Goal: Information Seeking & Learning: Check status

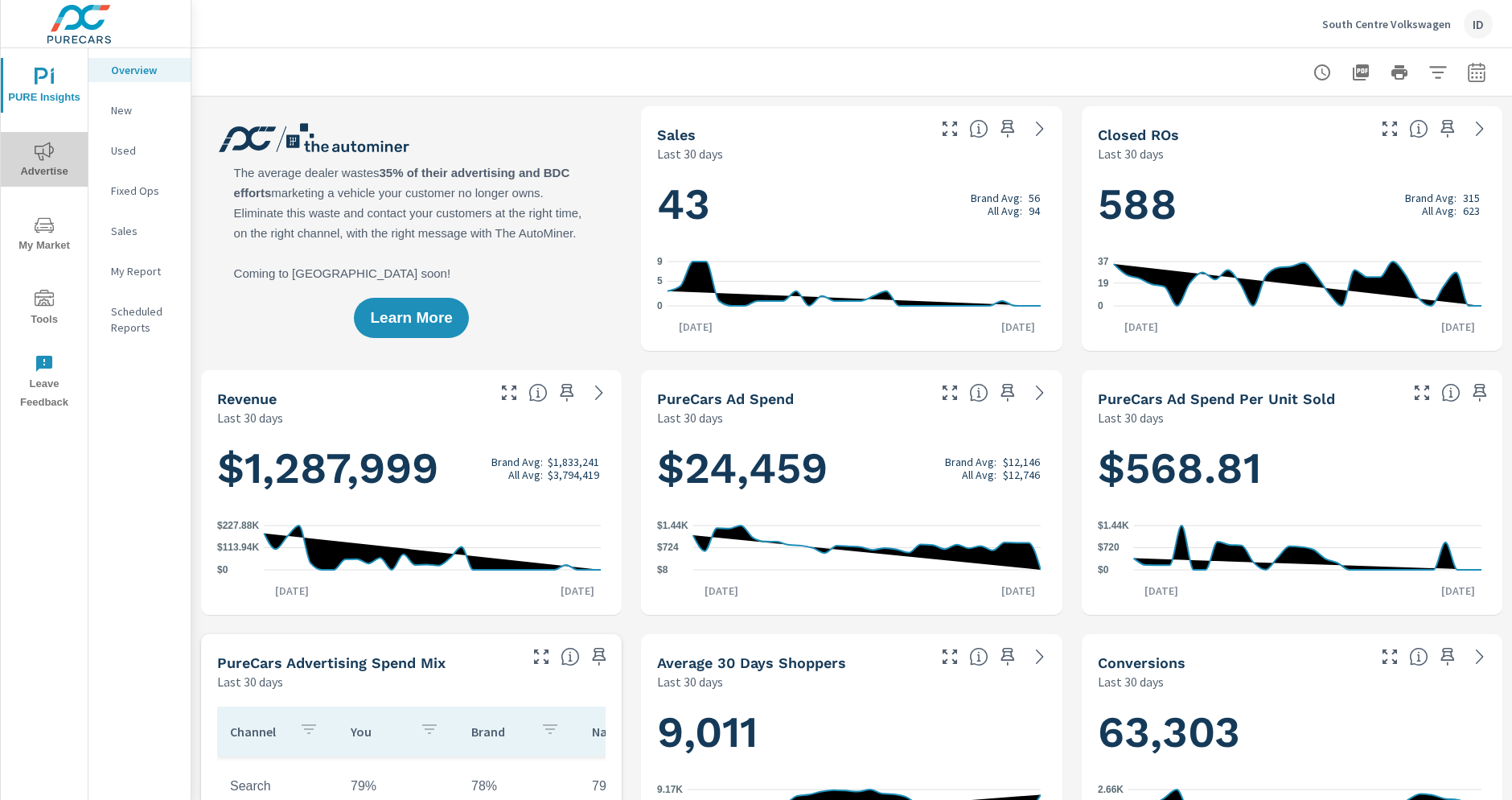
click at [56, 150] on span "Advertise" at bounding box center [44, 161] width 77 height 39
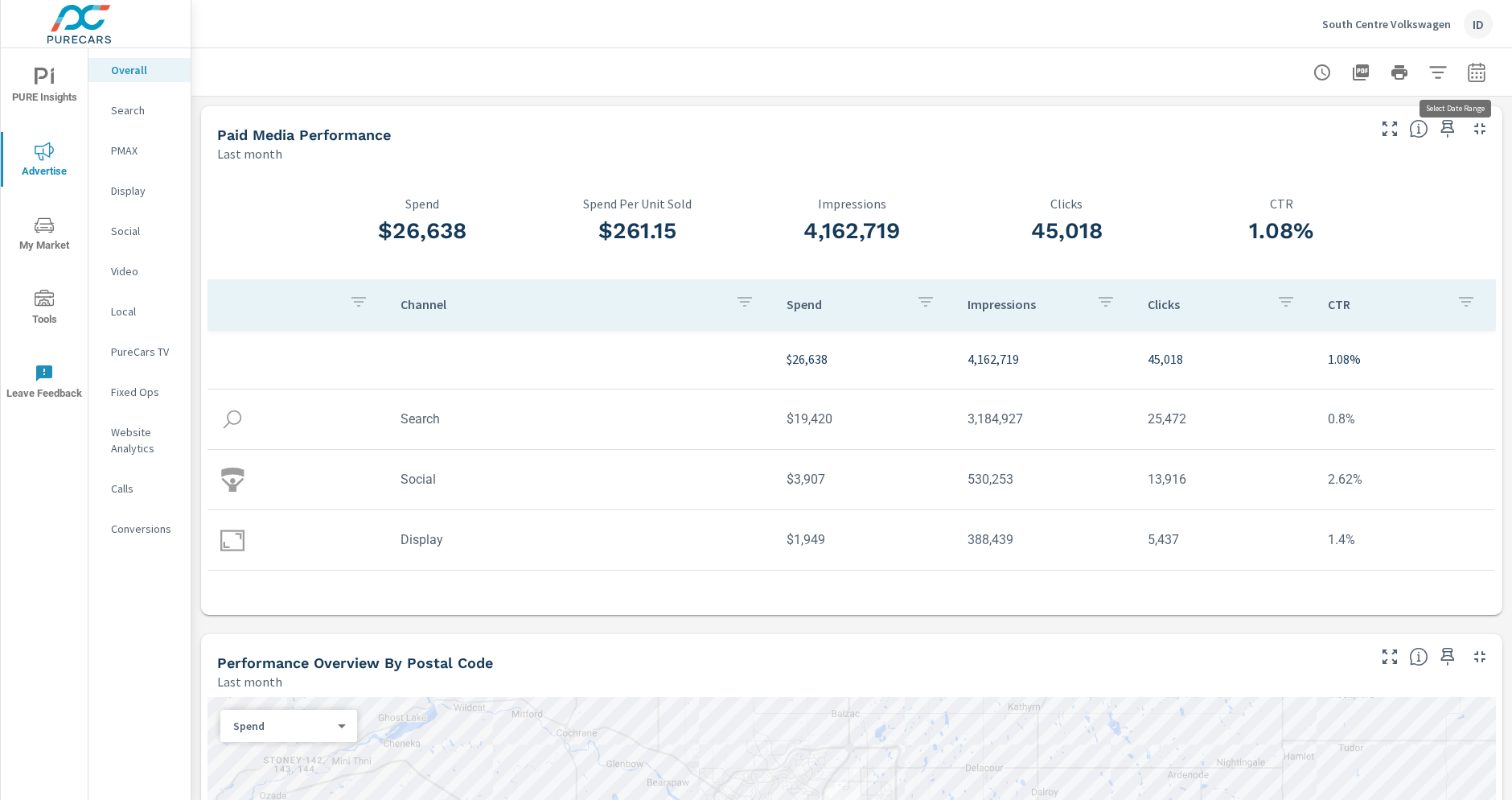
click at [1461, 83] on button "button" at bounding box center [1476, 72] width 32 height 32
click at [1314, 161] on div "Custom [DATE] Last week Last 7 days Last 14 days Last 30 days Last 45 days Last…" at bounding box center [1332, 139] width 173 height 45
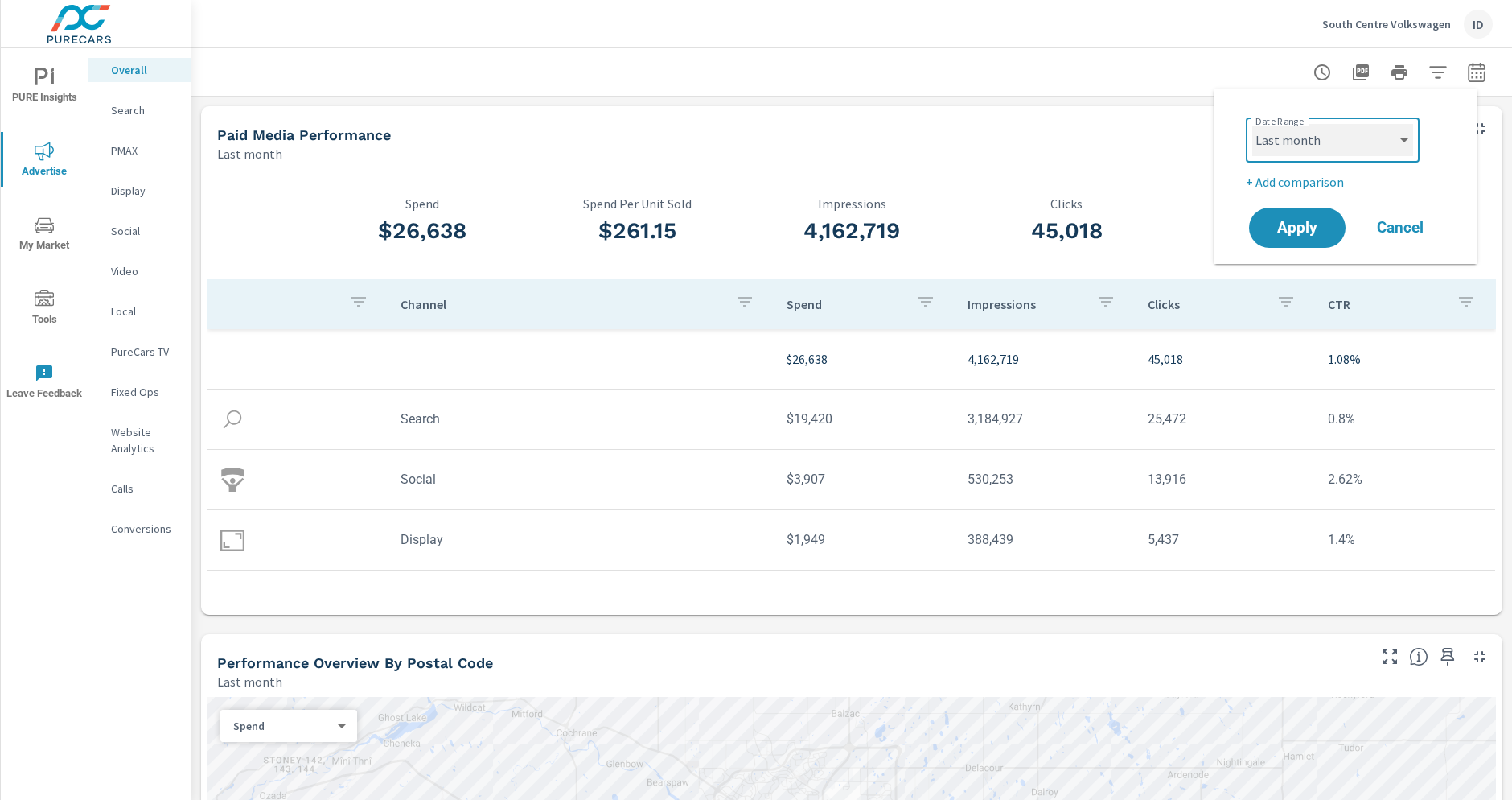
click at [1316, 147] on select "Custom [DATE] Last week Last 7 days Last 14 days Last 30 days Last 45 days Last…" at bounding box center [1332, 139] width 161 height 32
click at [1252, 124] on select "Custom [DATE] Last week Last 7 days Last 14 days Last 30 days Last 45 days Last…" at bounding box center [1332, 139] width 161 height 32
select select "Month to date"
click at [1305, 228] on span "Apply" at bounding box center [1297, 228] width 66 height 16
